Goal: Transaction & Acquisition: Purchase product/service

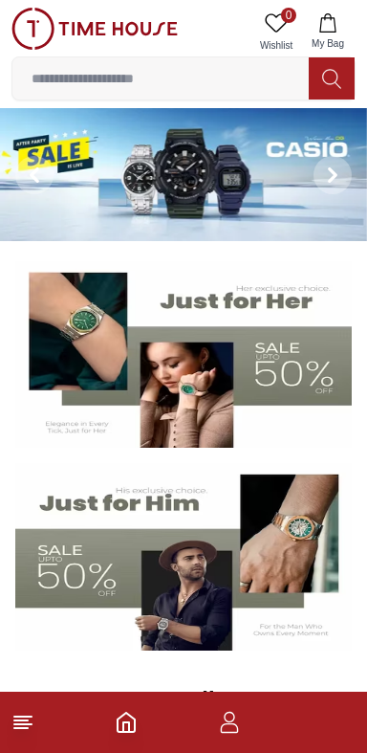
click at [21, 728] on line at bounding box center [20, 728] width 13 height 0
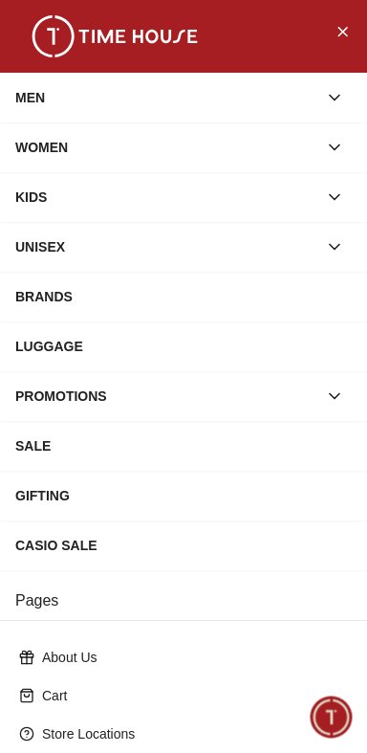
click at [16, 209] on div "KIDS" at bounding box center [166, 197] width 302 height 34
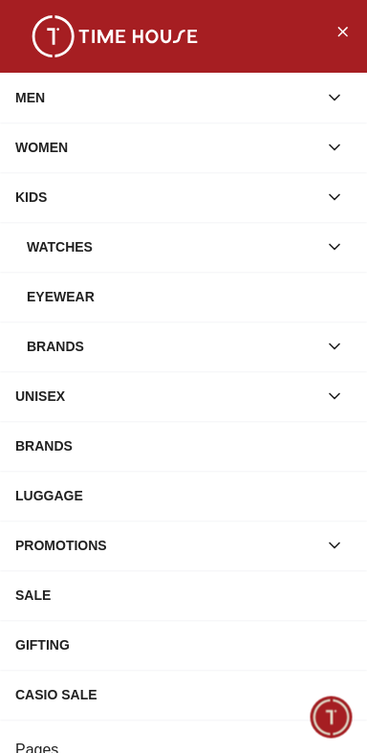
click at [29, 206] on div "KIDS" at bounding box center [166, 197] width 302 height 34
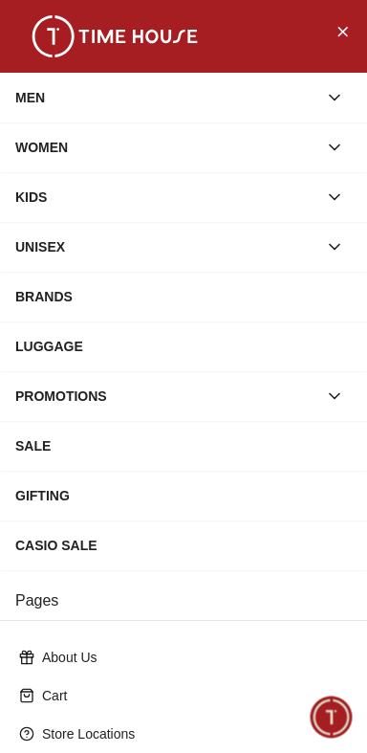
click at [36, 87] on div "MEN" at bounding box center [166, 97] width 302 height 34
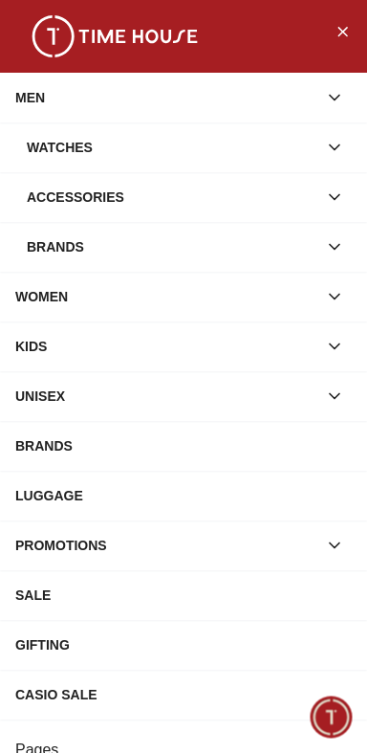
click at [58, 253] on div "Brands" at bounding box center [172, 247] width 291 height 34
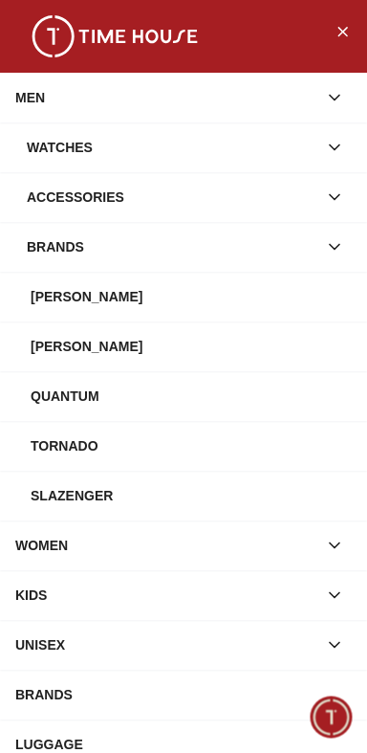
click at [62, 343] on div "[PERSON_NAME]" at bounding box center [191, 346] width 321 height 34
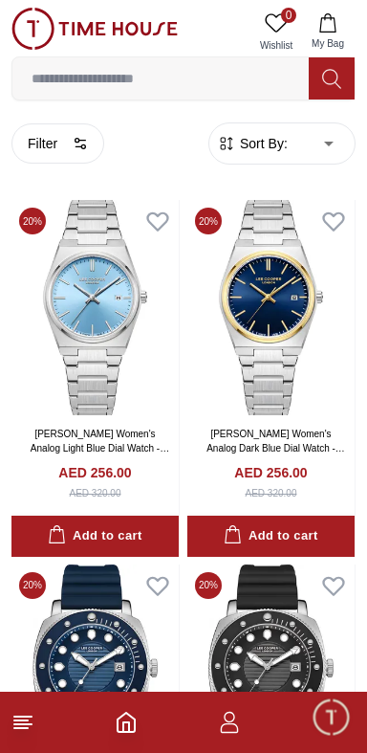
scroll to position [536, 0]
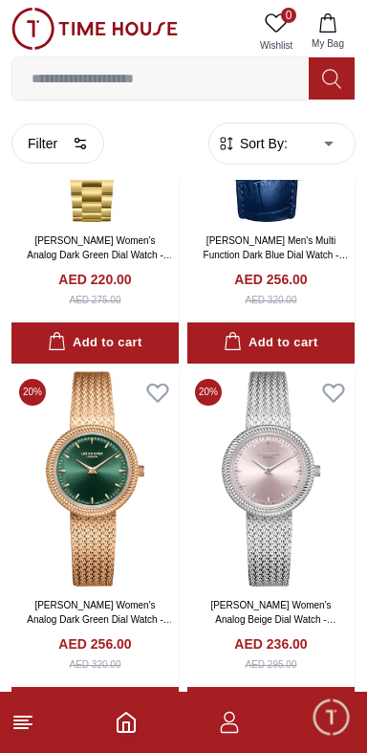
scroll to position [5831, 0]
